Goal: Transaction & Acquisition: Purchase product/service

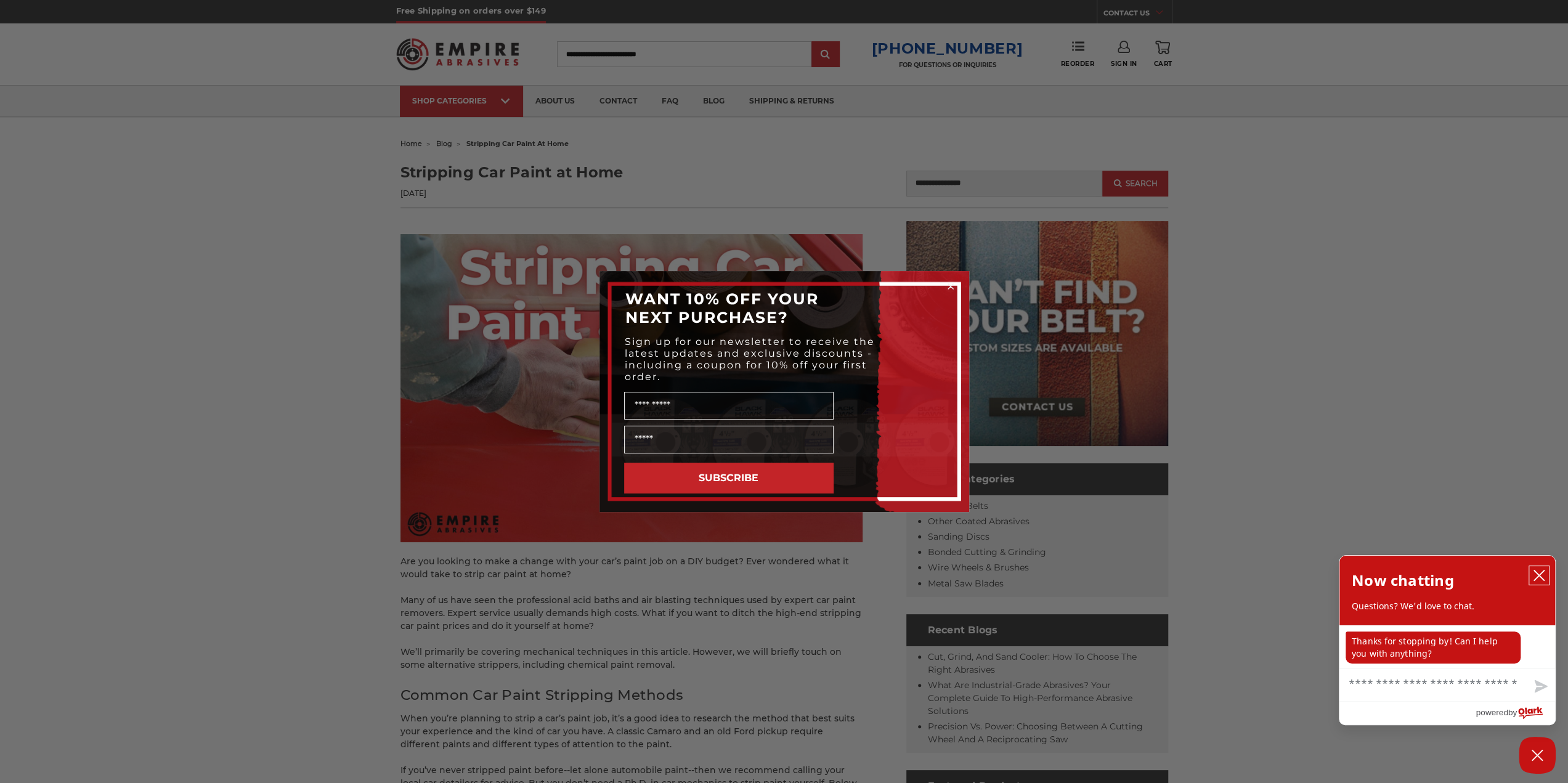
click at [1537, 575] on icon "close chatbox" at bounding box center [1538, 576] width 10 height 10
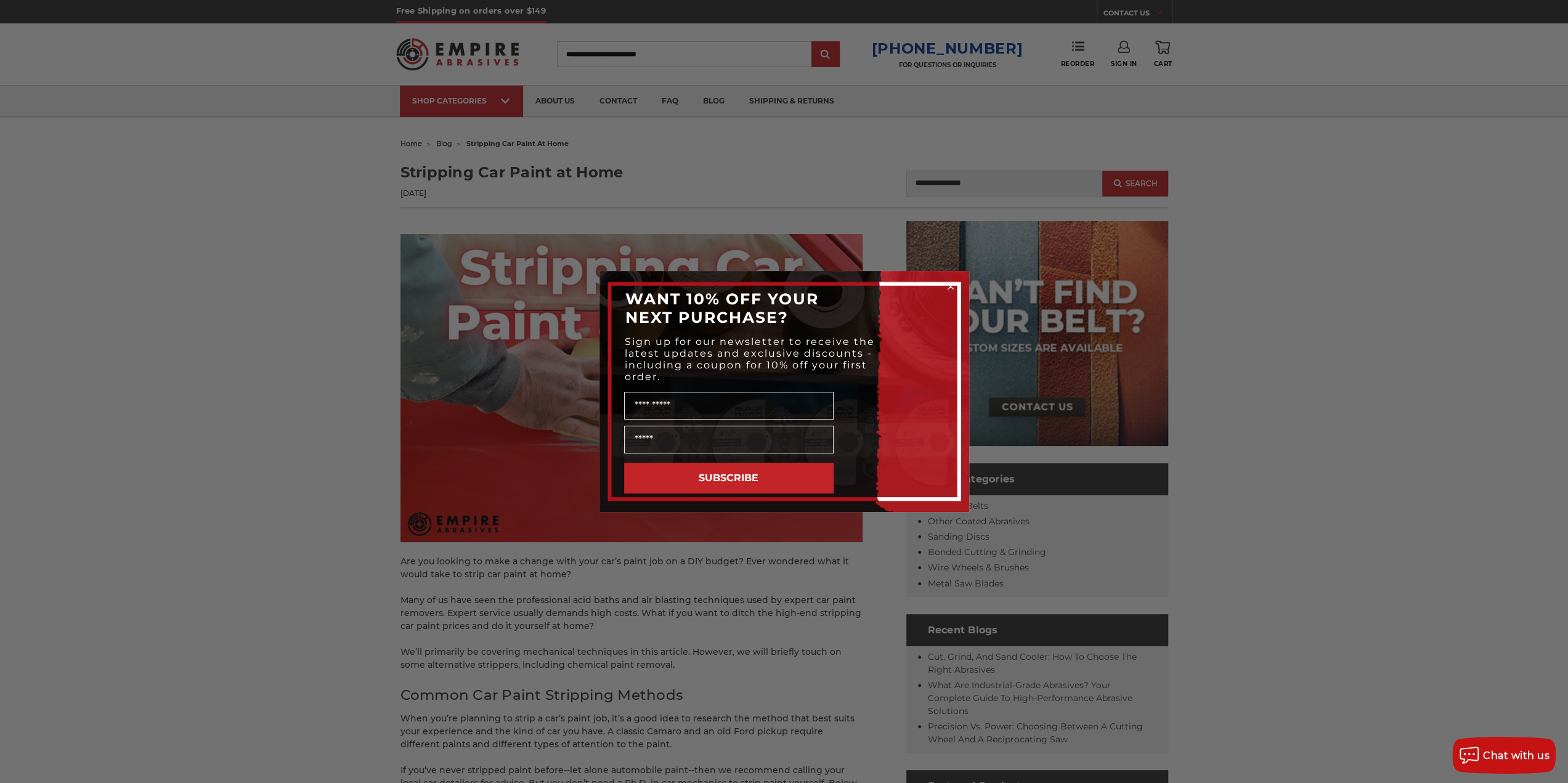
click at [948, 286] on circle "Close dialog" at bounding box center [950, 287] width 12 height 12
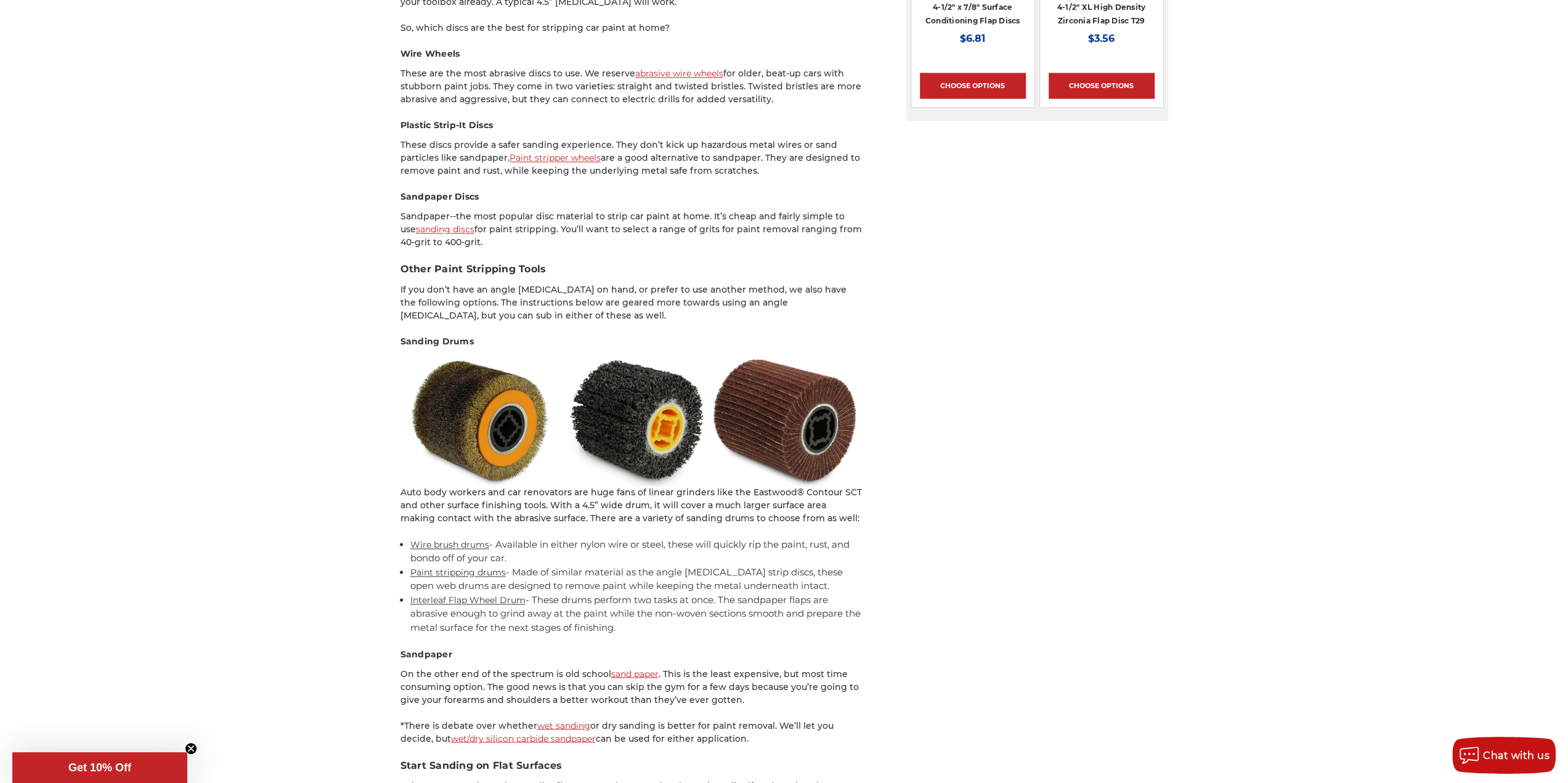
scroll to position [1663, 0]
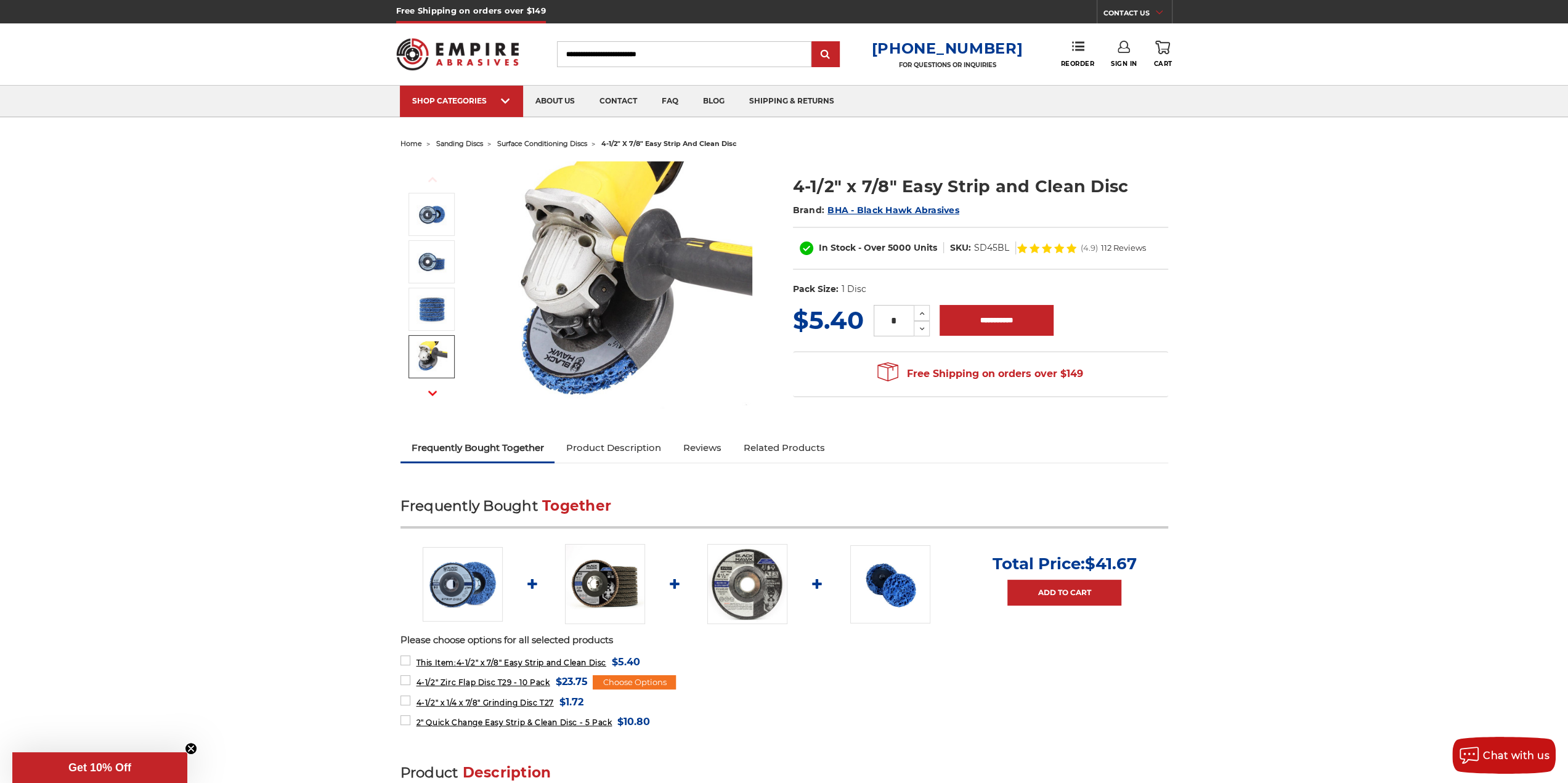
click at [435, 354] on img at bounding box center [431, 356] width 31 height 31
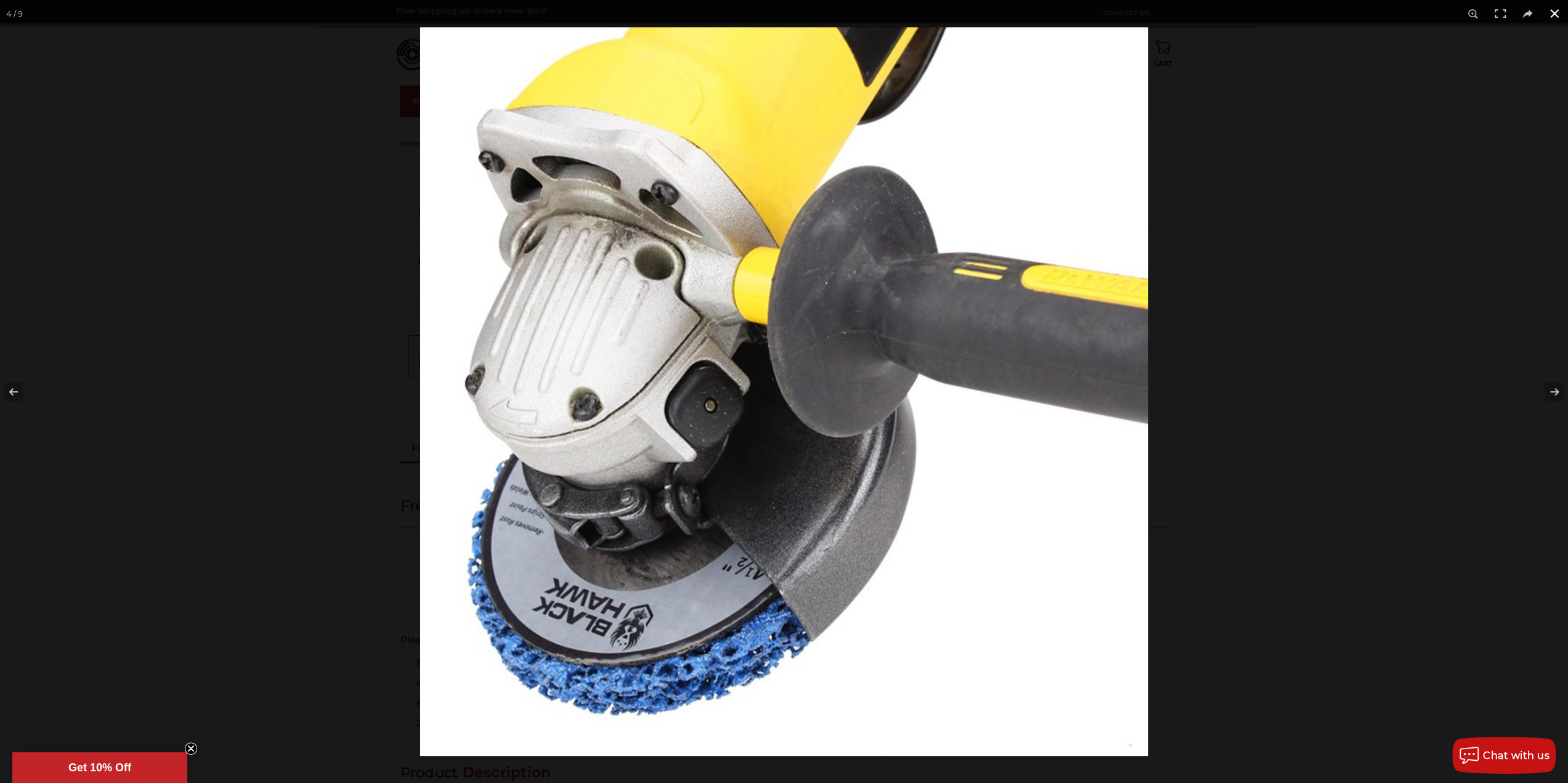
click at [1560, 17] on button at bounding box center [1554, 13] width 27 height 27
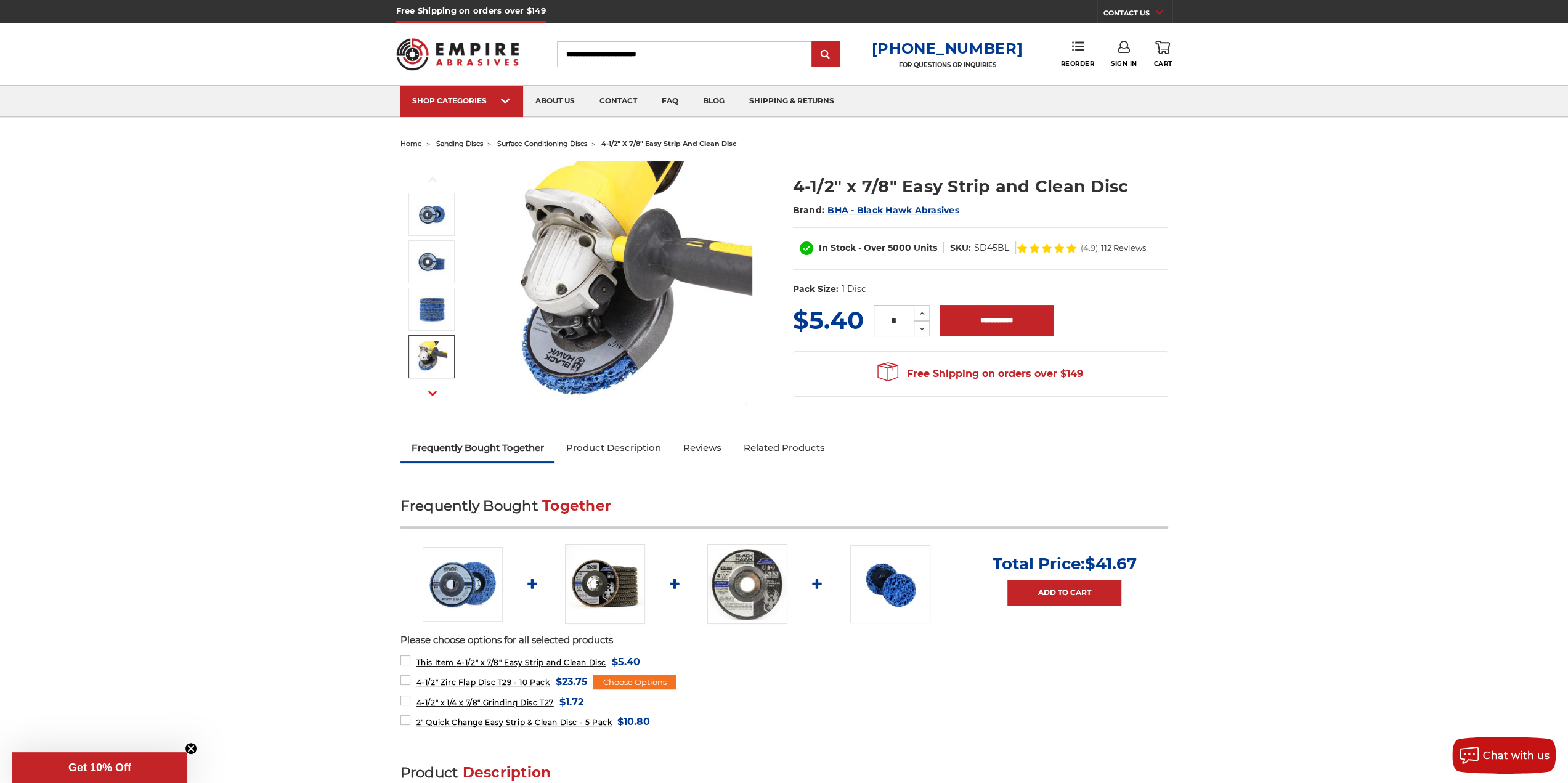
click at [595, 438] on link "Product Description" at bounding box center [613, 447] width 117 height 27
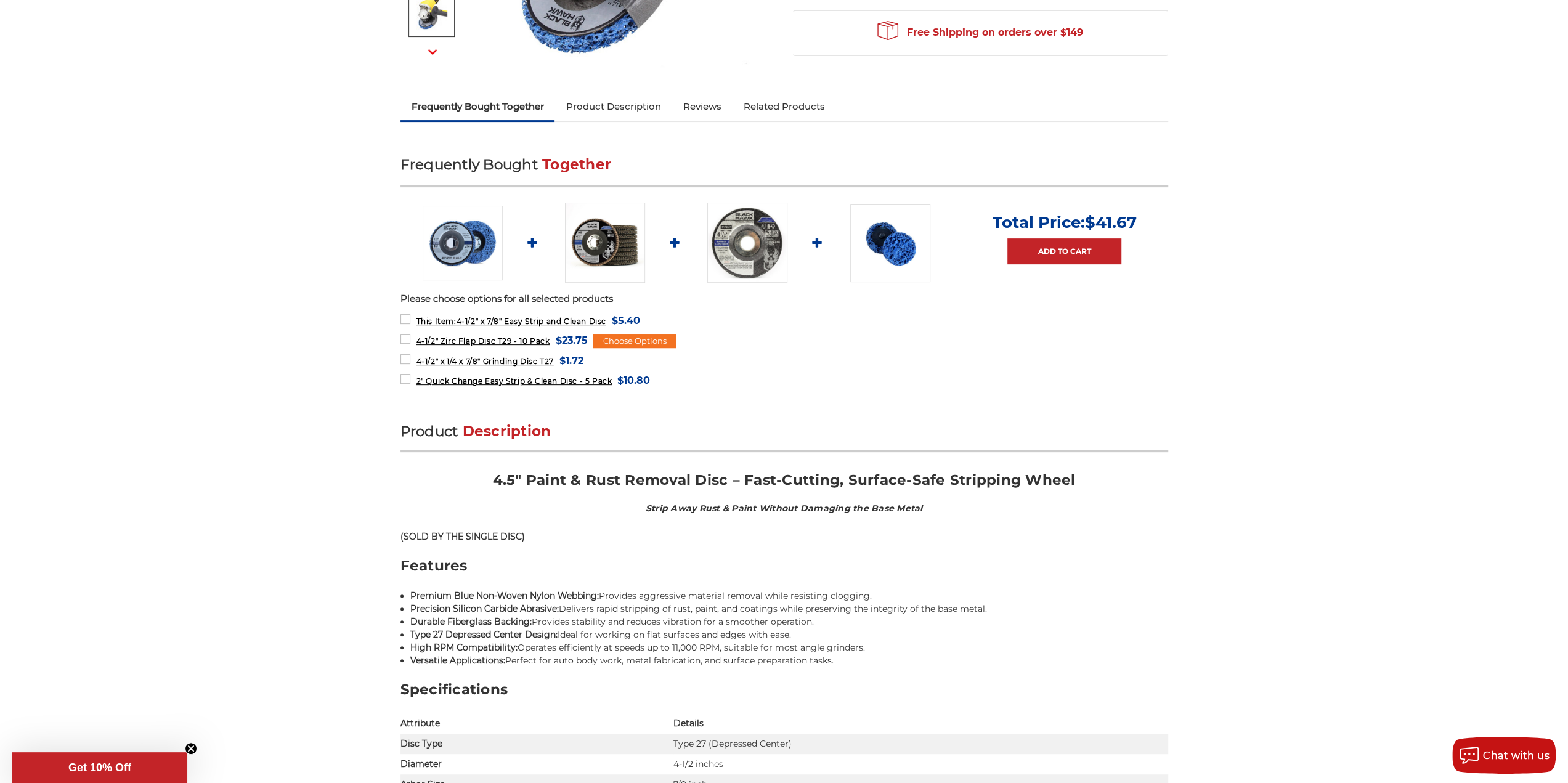
scroll to position [316, 0]
